Goal: Task Accomplishment & Management: Manage account settings

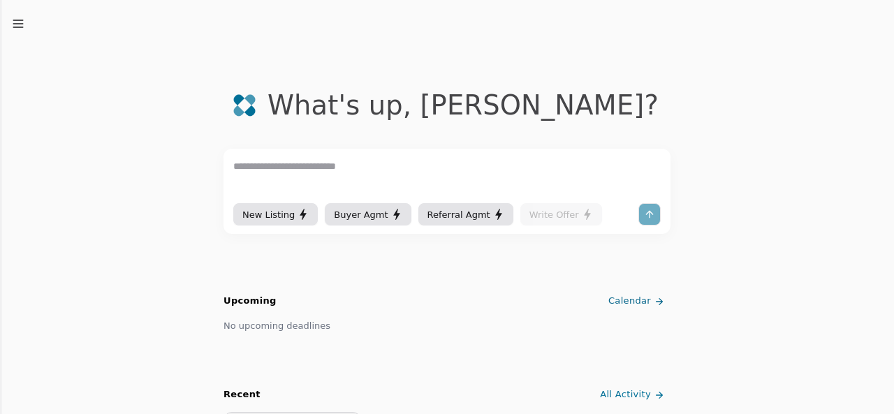
click at [13, 27] on icon "button" at bounding box center [18, 24] width 14 height 14
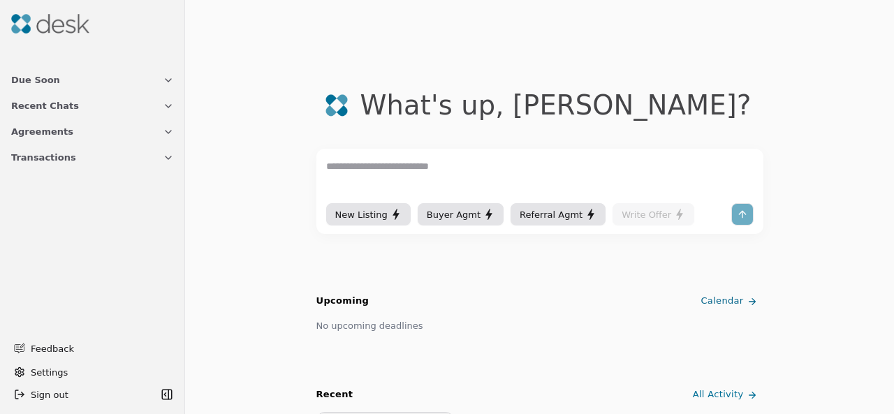
click at [48, 142] on button "Agreements" at bounding box center [93, 132] width 180 height 26
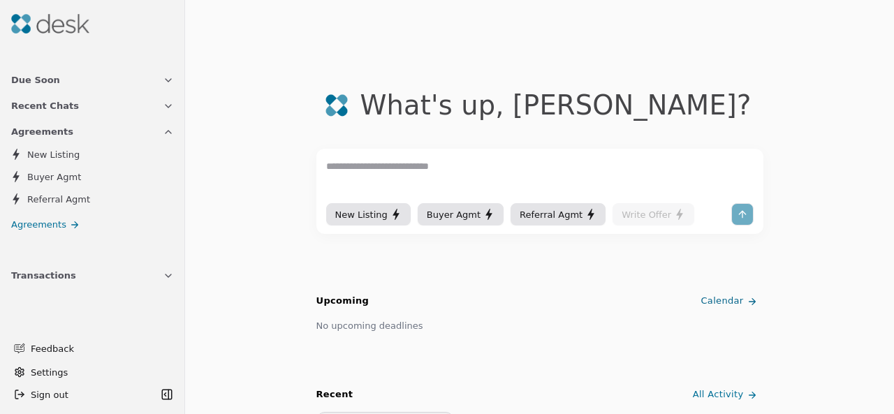
click at [46, 286] on button "Transactions" at bounding box center [93, 276] width 180 height 26
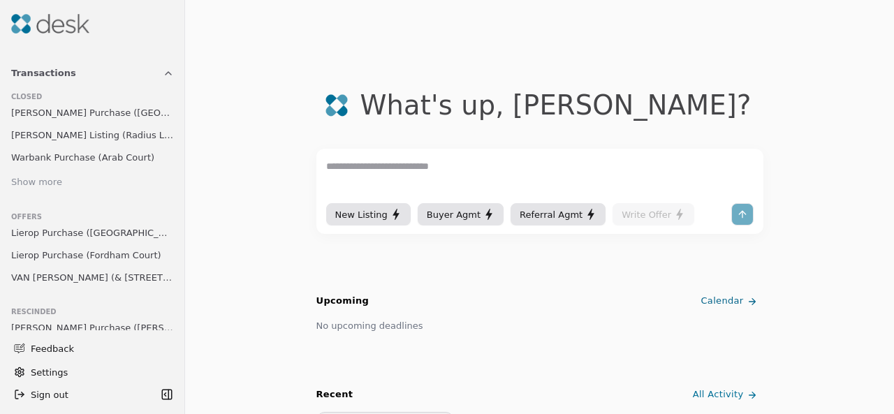
scroll to position [205, 0]
click at [87, 244] on link "Lierop Purchase (Fordham Court)" at bounding box center [93, 253] width 174 height 20
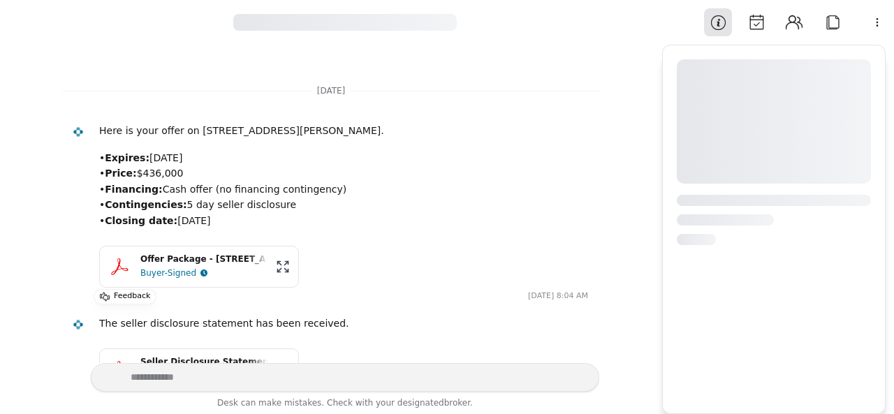
scroll to position [54, 0]
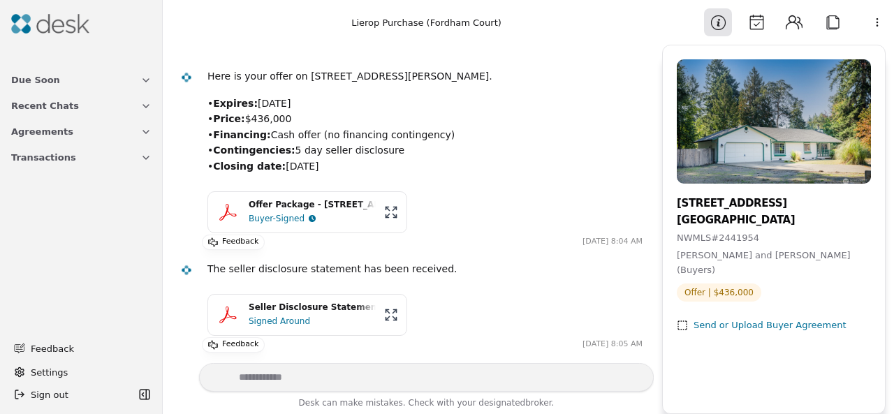
click at [759, 31] on button "Calendar" at bounding box center [757, 22] width 28 height 28
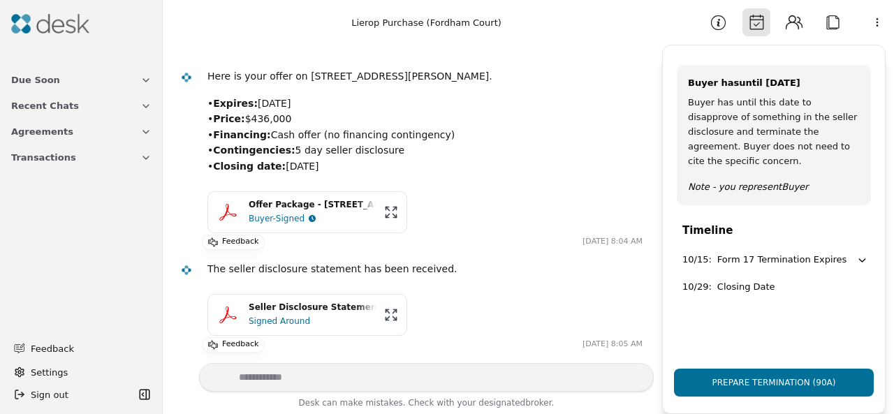
click at [759, 31] on button "Calendar" at bounding box center [757, 22] width 28 height 28
click at [801, 26] on button "Contacts" at bounding box center [794, 22] width 28 height 28
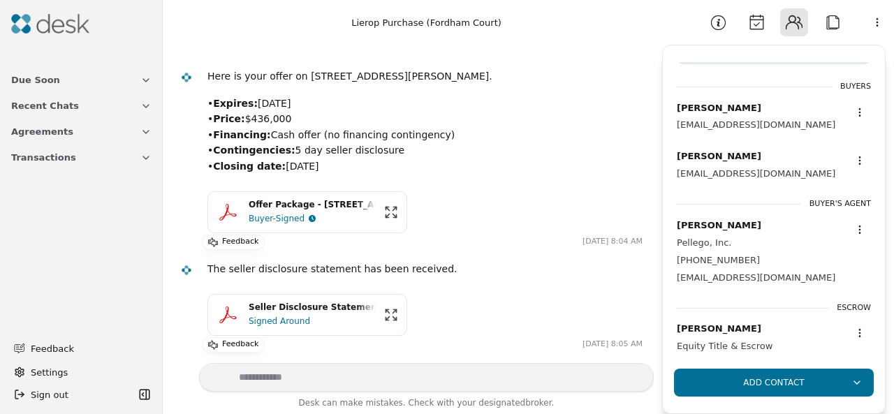
scroll to position [99, 0]
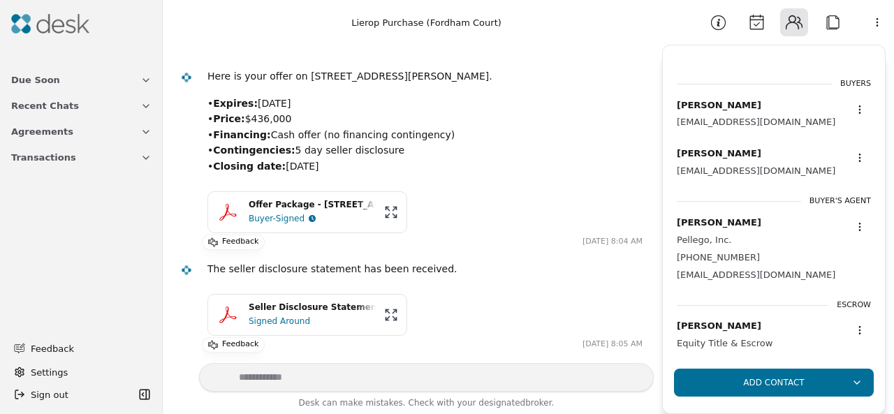
click at [833, 22] on button "Attach" at bounding box center [833, 22] width 28 height 28
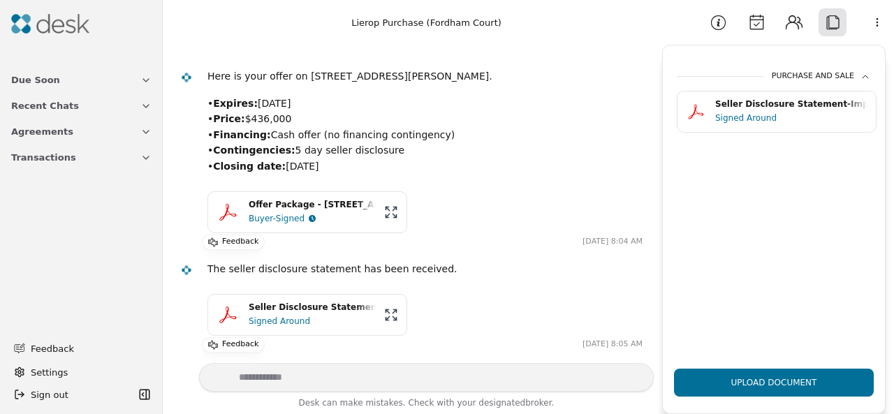
click at [48, 154] on span "Transactions" at bounding box center [43, 157] width 65 height 15
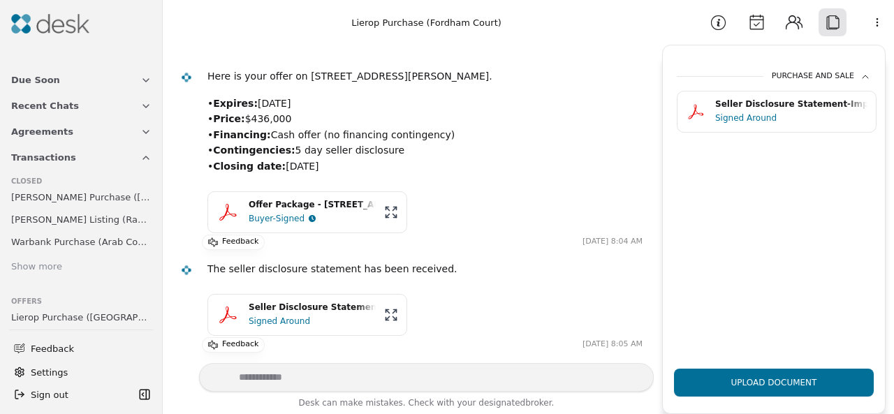
click at [55, 83] on button "Due Soon" at bounding box center [81, 80] width 157 height 26
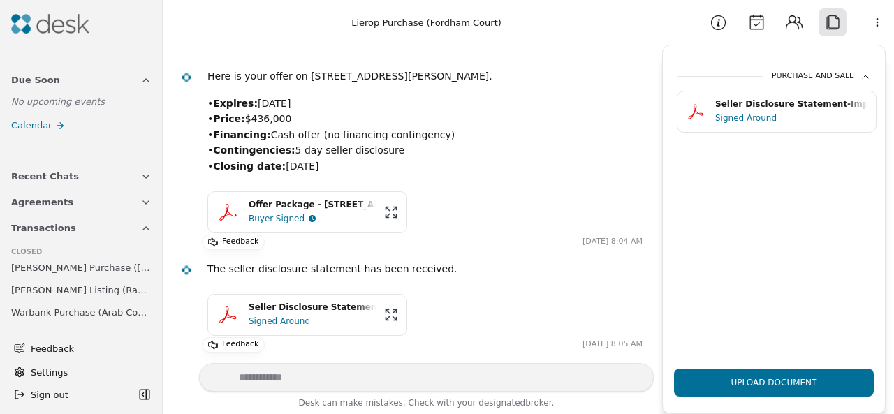
click at [44, 173] on span "Recent Chats" at bounding box center [45, 176] width 68 height 15
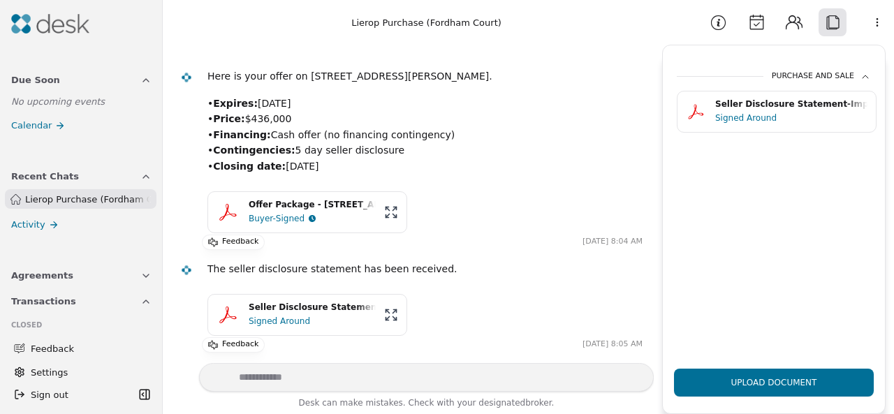
click at [44, 173] on span "Recent Chats" at bounding box center [45, 176] width 68 height 15
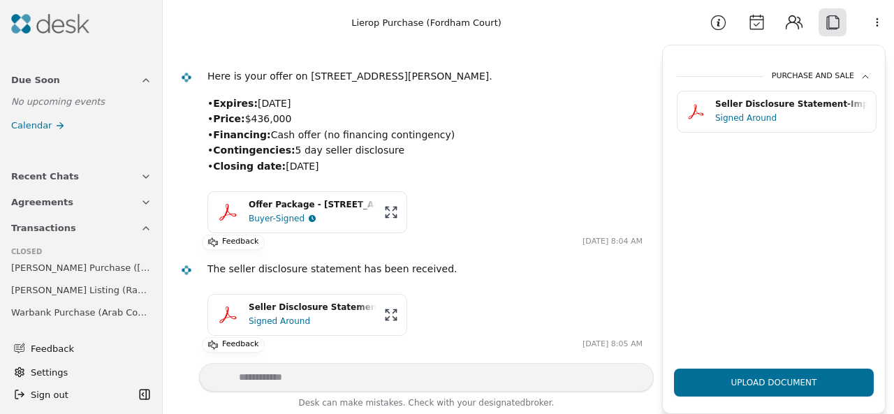
click at [87, 387] on button "Sign out" at bounding box center [71, 395] width 126 height 22
